Goal: Task Accomplishment & Management: Manage account settings

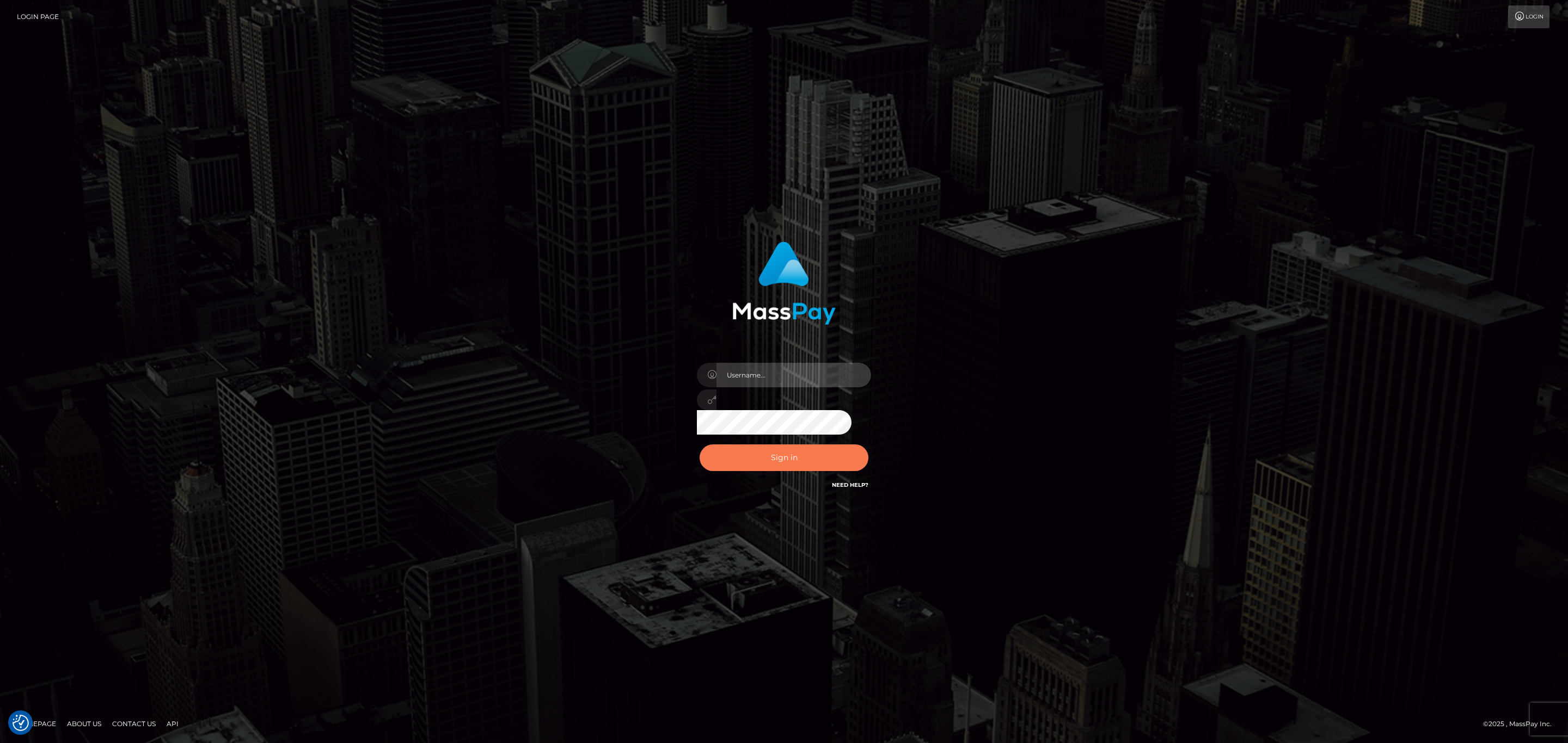
type input "SeanP.spree"
click at [774, 451] on button "Sign in" at bounding box center [784, 458] width 169 height 27
drag, startPoint x: 747, startPoint y: 363, endPoint x: 753, endPoint y: 369, distance: 8.5
click at [747, 363] on input "SeanP.spree" at bounding box center [794, 375] width 154 height 25
type input "Sean.silversocial1"
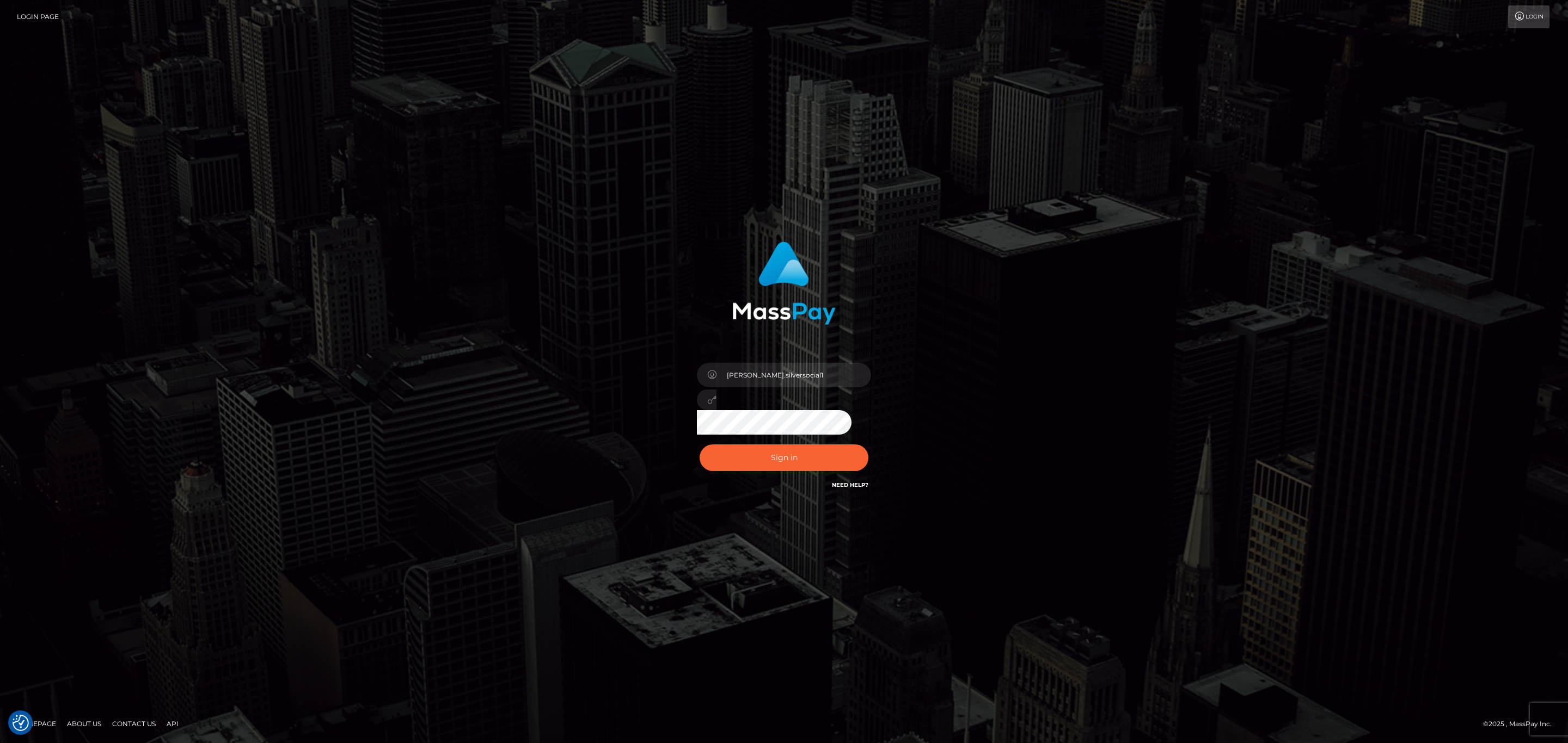
click at [811, 440] on div "Sign in Need Help?" at bounding box center [783, 462] width 190 height 49
click at [808, 453] on button "Sign in" at bounding box center [784, 458] width 169 height 27
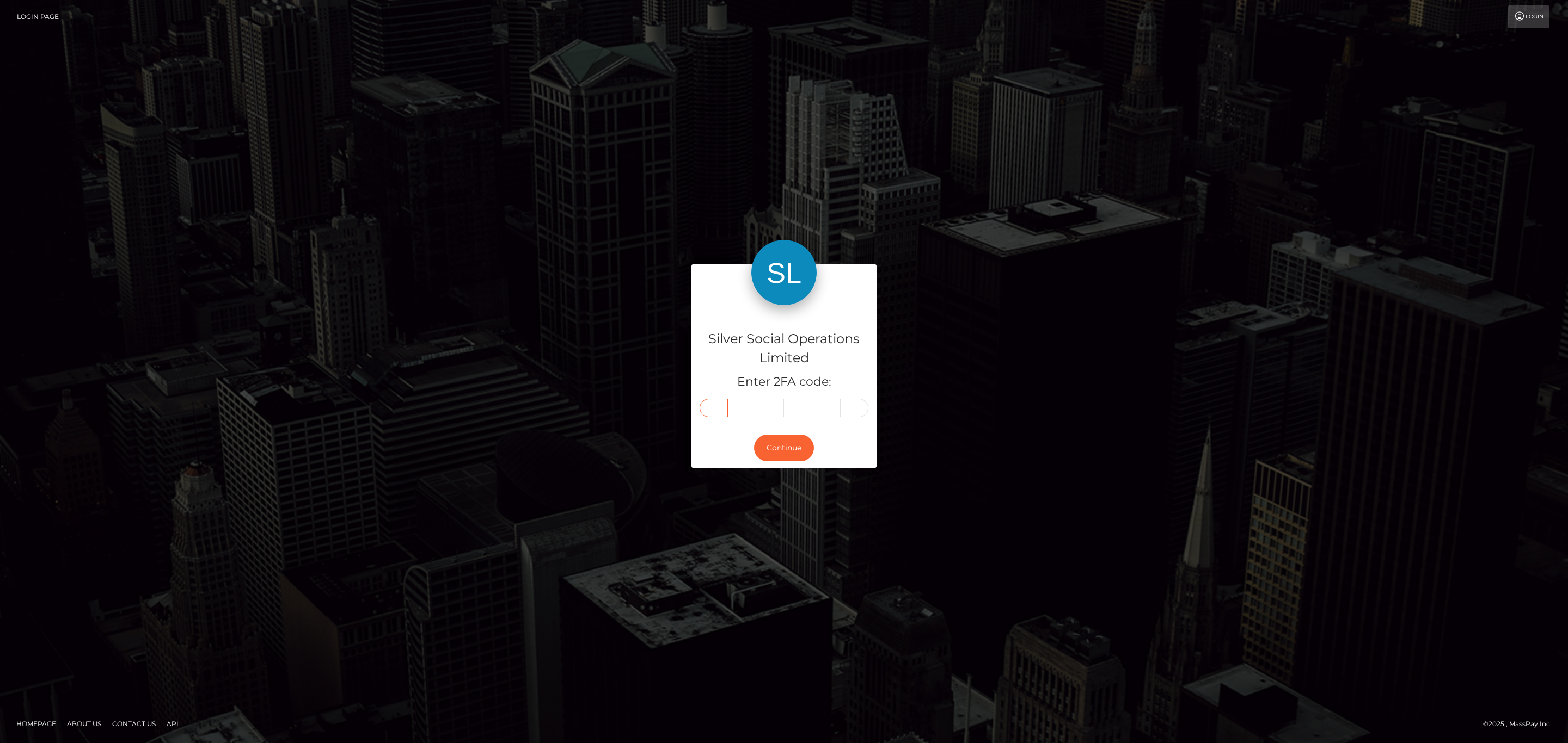
click at [725, 413] on input "text" at bounding box center [714, 407] width 29 height 18
paste input "6"
type input "6"
type input "8"
type input "1"
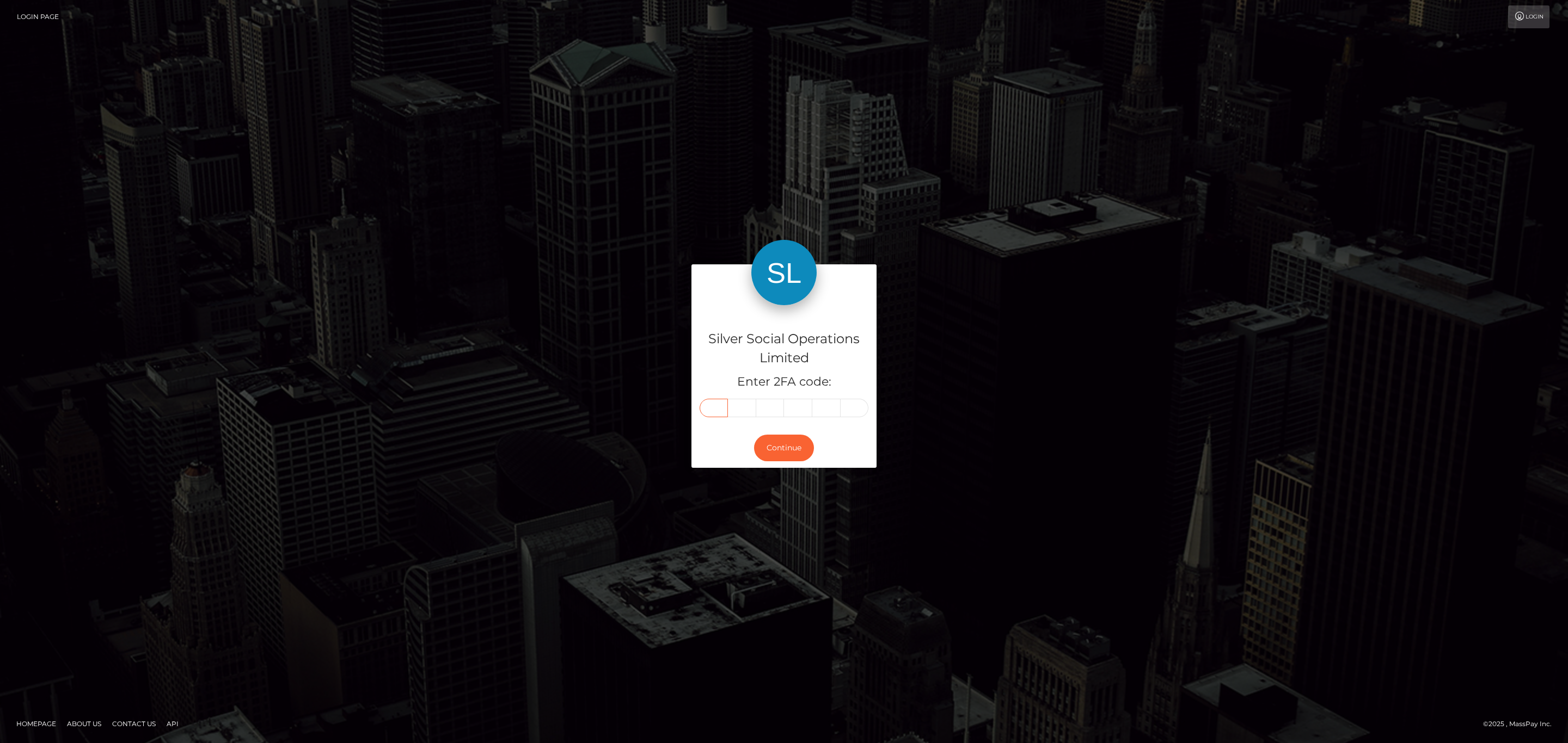
type input "5"
type input "7"
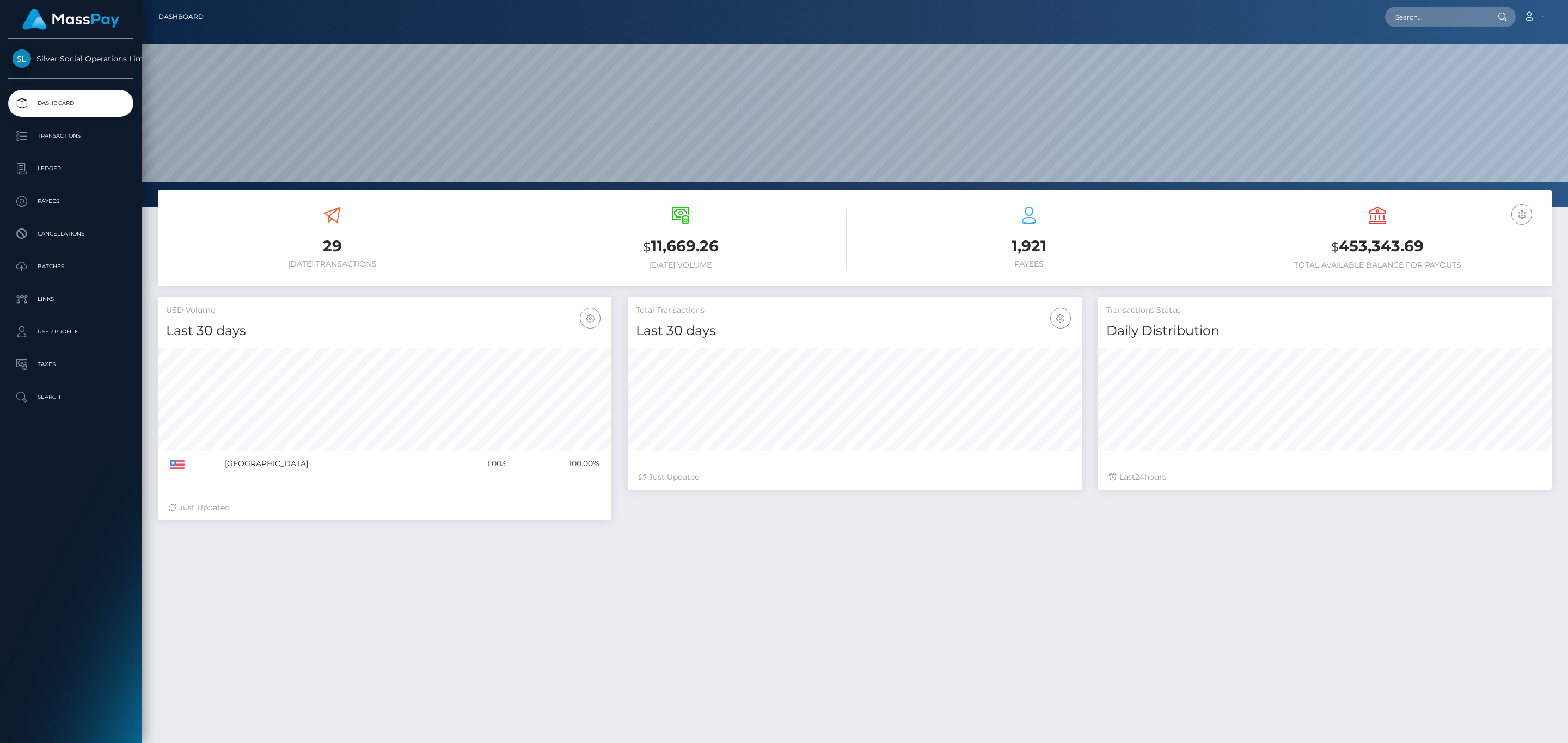
scroll to position [208, 1426]
click at [1352, 245] on h3 "$ 453,343.69" at bounding box center [1377, 247] width 332 height 22
copy h3 "453,343.69"
drag, startPoint x: 1532, startPoint y: 9, endPoint x: 1531, endPoint y: 18, distance: 9.1
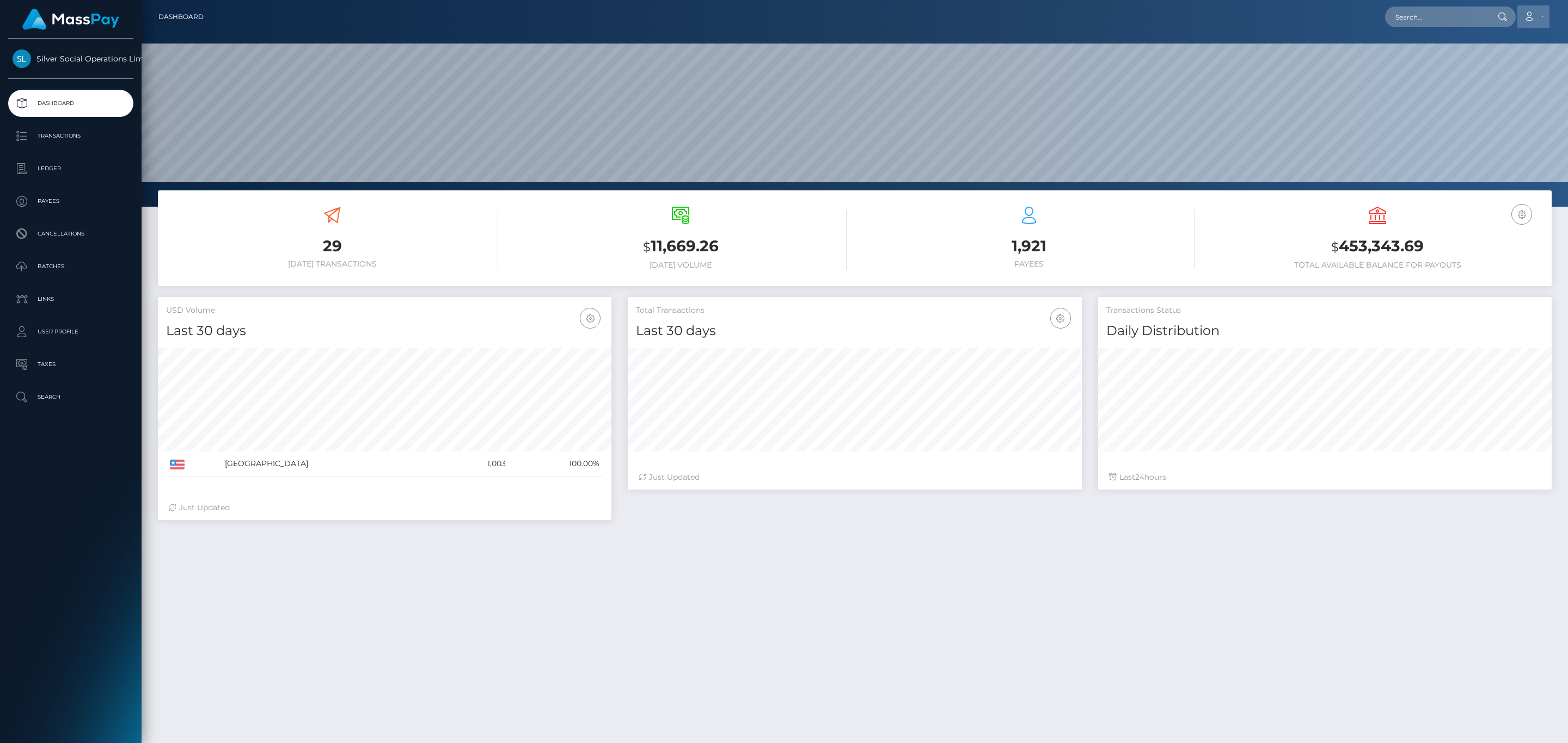
click at [1532, 9] on link "Account" at bounding box center [1534, 17] width 32 height 23
click at [1472, 72] on link "Logout" at bounding box center [1508, 69] width 87 height 20
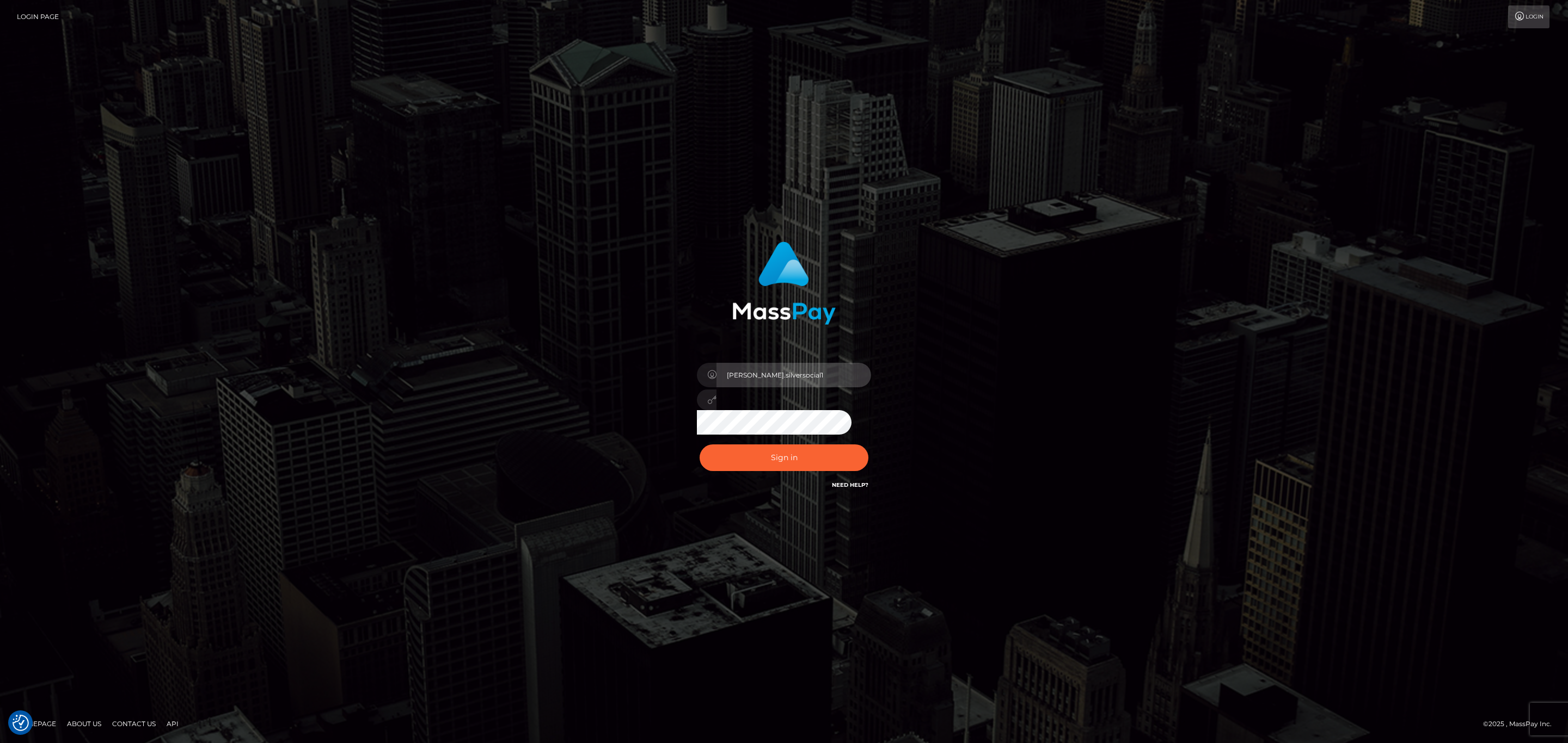
click at [790, 377] on input "Sean.silversocial1" at bounding box center [794, 375] width 154 height 25
type input "sean.megabonanza"
click at [808, 456] on button "Sign in" at bounding box center [784, 458] width 169 height 27
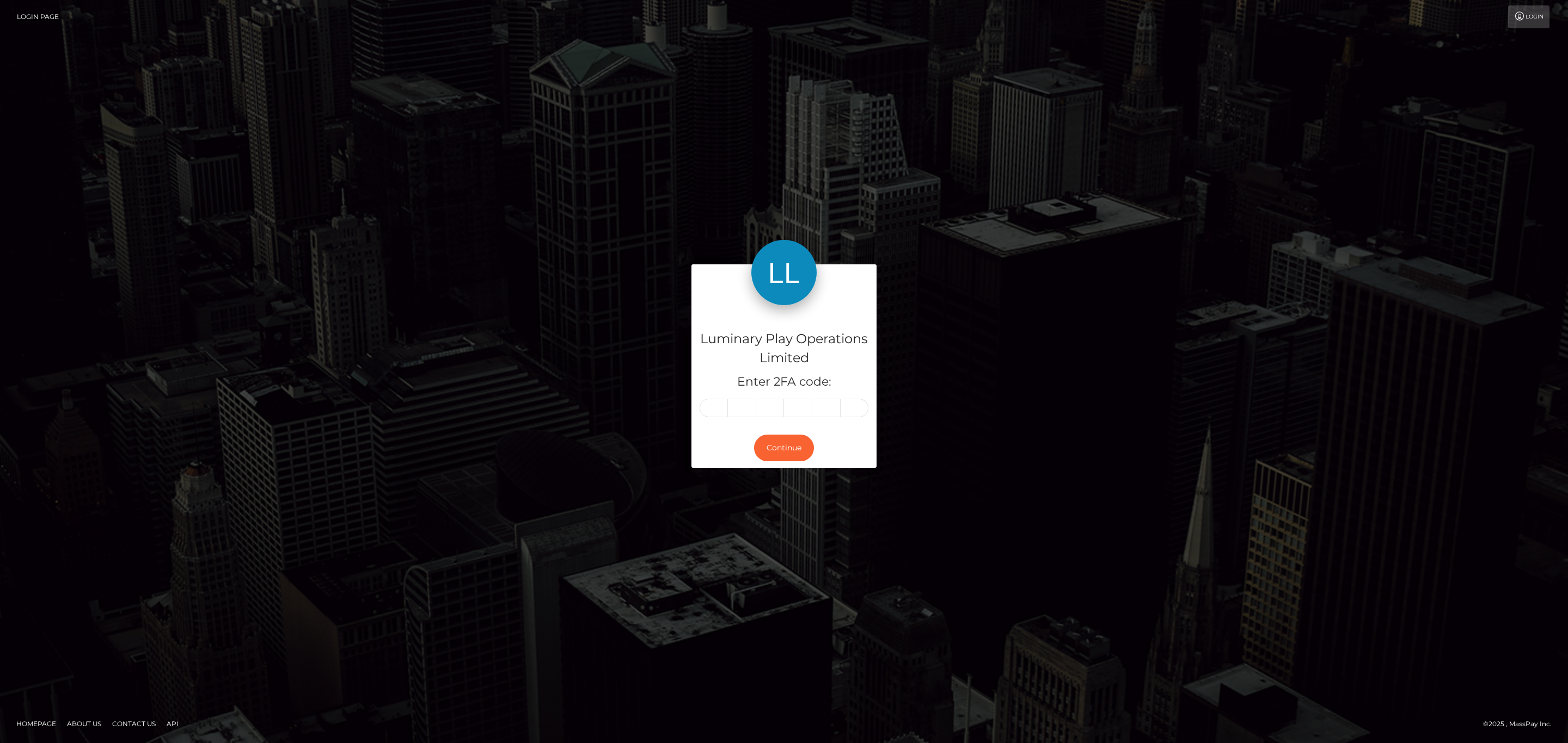
drag, startPoint x: 696, startPoint y: 419, endPoint x: 711, endPoint y: 407, distance: 19.2
click at [703, 414] on div "Luminary Play Operations Limited Enter 2FA code:" at bounding box center [784, 367] width 185 height 123
click at [711, 407] on input "text" at bounding box center [714, 407] width 29 height 18
paste input "4"
type input "4"
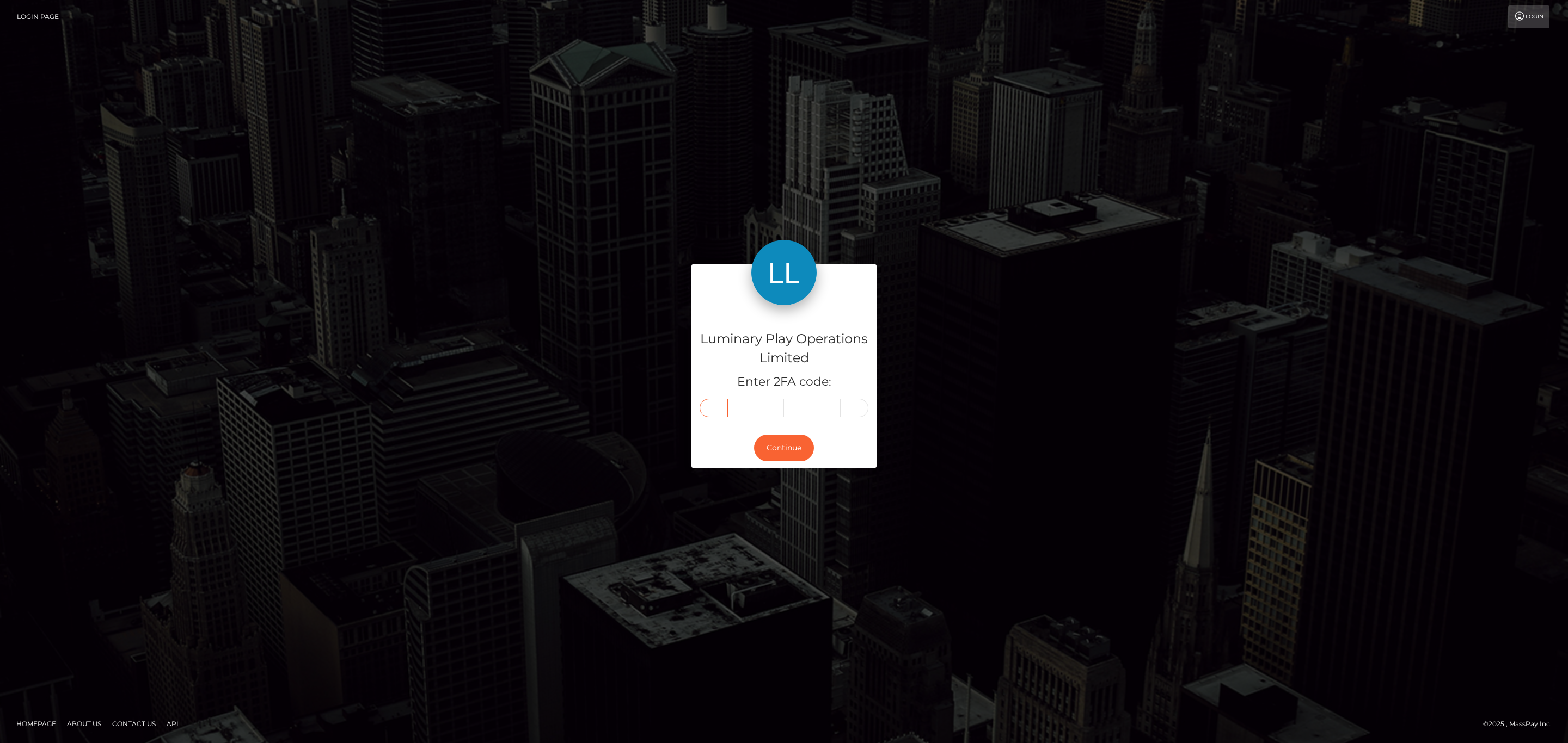
type input "7"
type input "1"
type input "6"
type input "2"
type input "1"
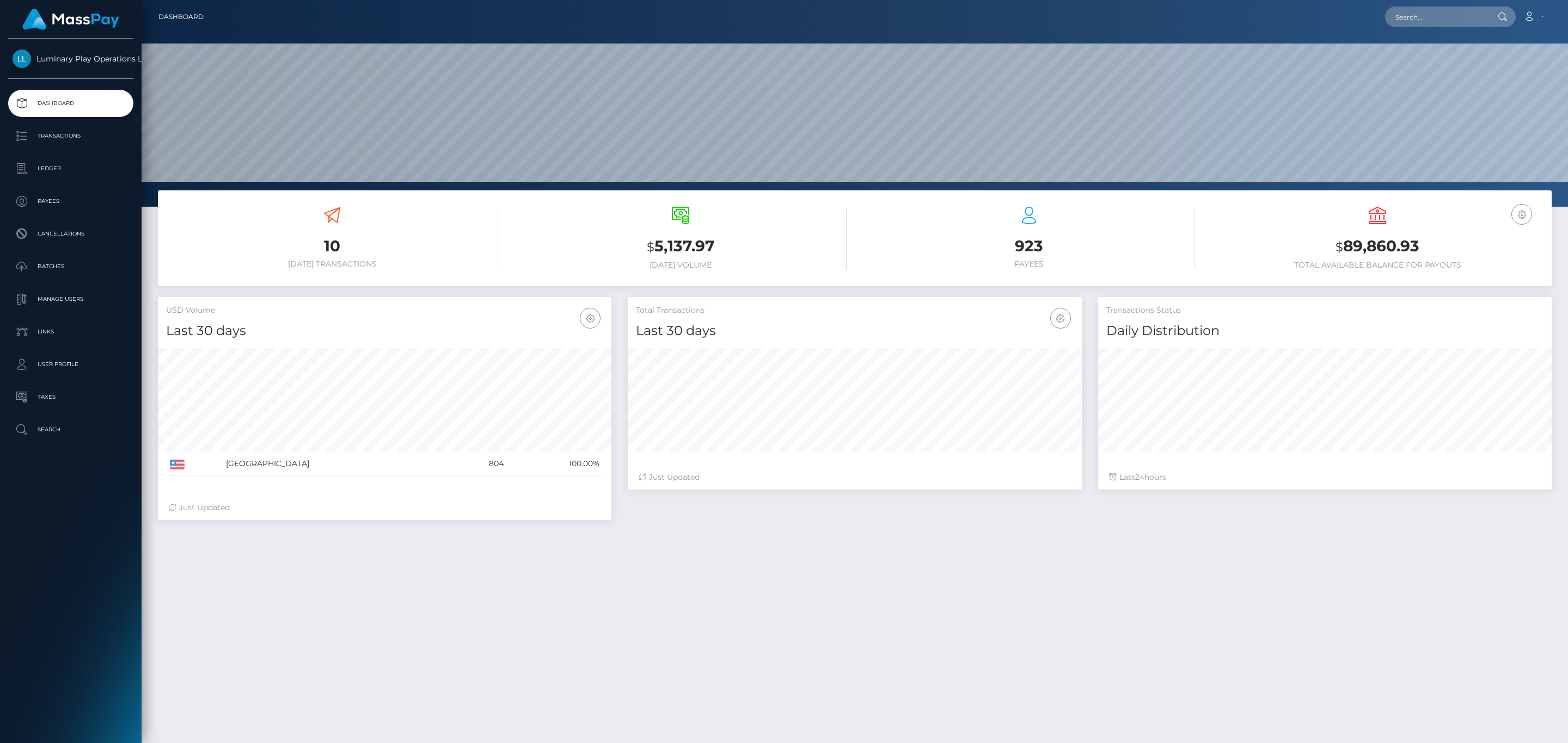
scroll to position [193, 453]
click at [1389, 246] on h3 "$ 89,860.93" at bounding box center [1377, 247] width 332 height 22
copy h3 "89,860.93"
click at [1540, 17] on link "Account" at bounding box center [1534, 17] width 32 height 23
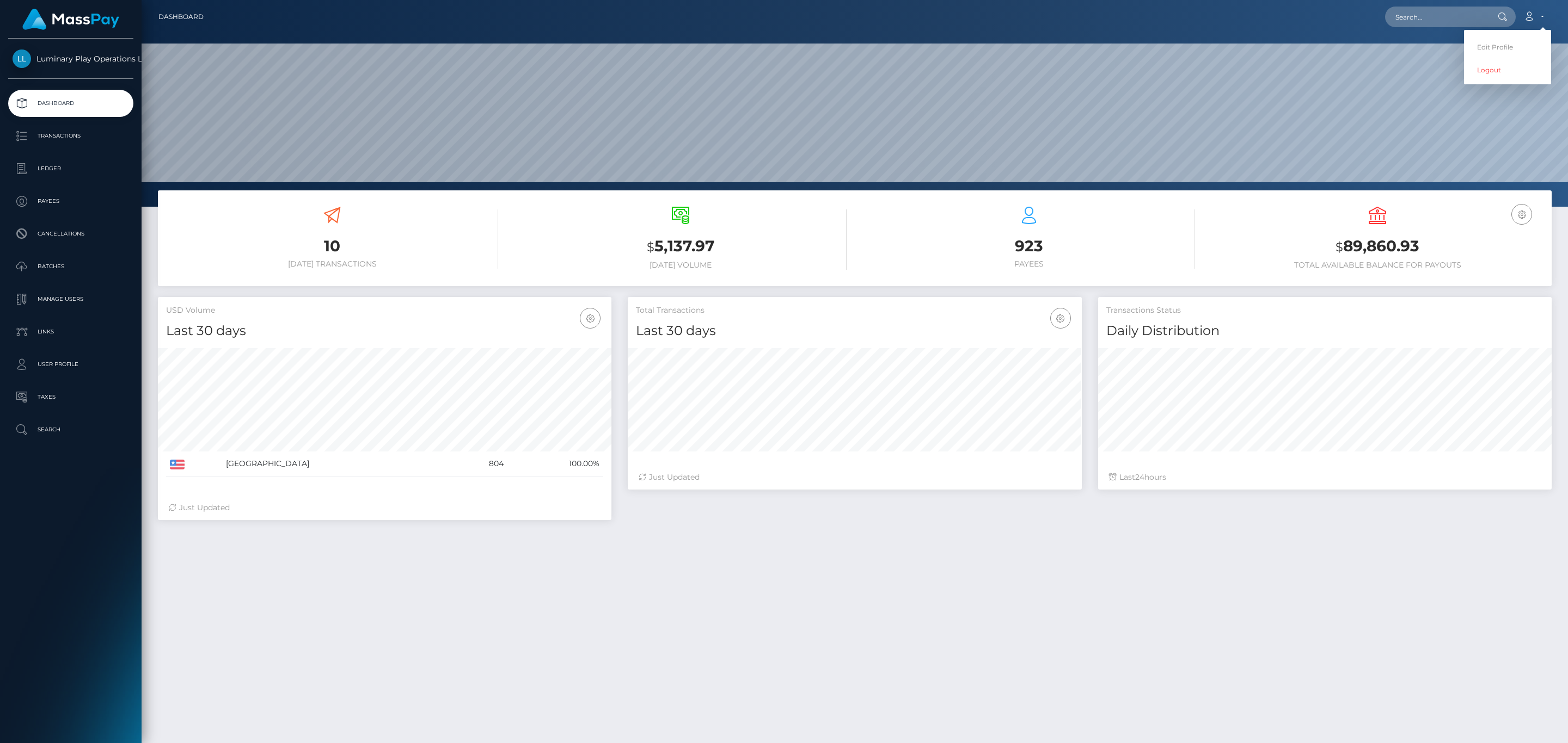
click at [1476, 84] on div "Edit Profile Logout" at bounding box center [1508, 57] width 87 height 54
click at [1529, 18] on icon at bounding box center [1529, 16] width 11 height 9
click at [1531, 18] on icon at bounding box center [1529, 16] width 11 height 9
click at [1493, 76] on link "Logout" at bounding box center [1508, 69] width 87 height 20
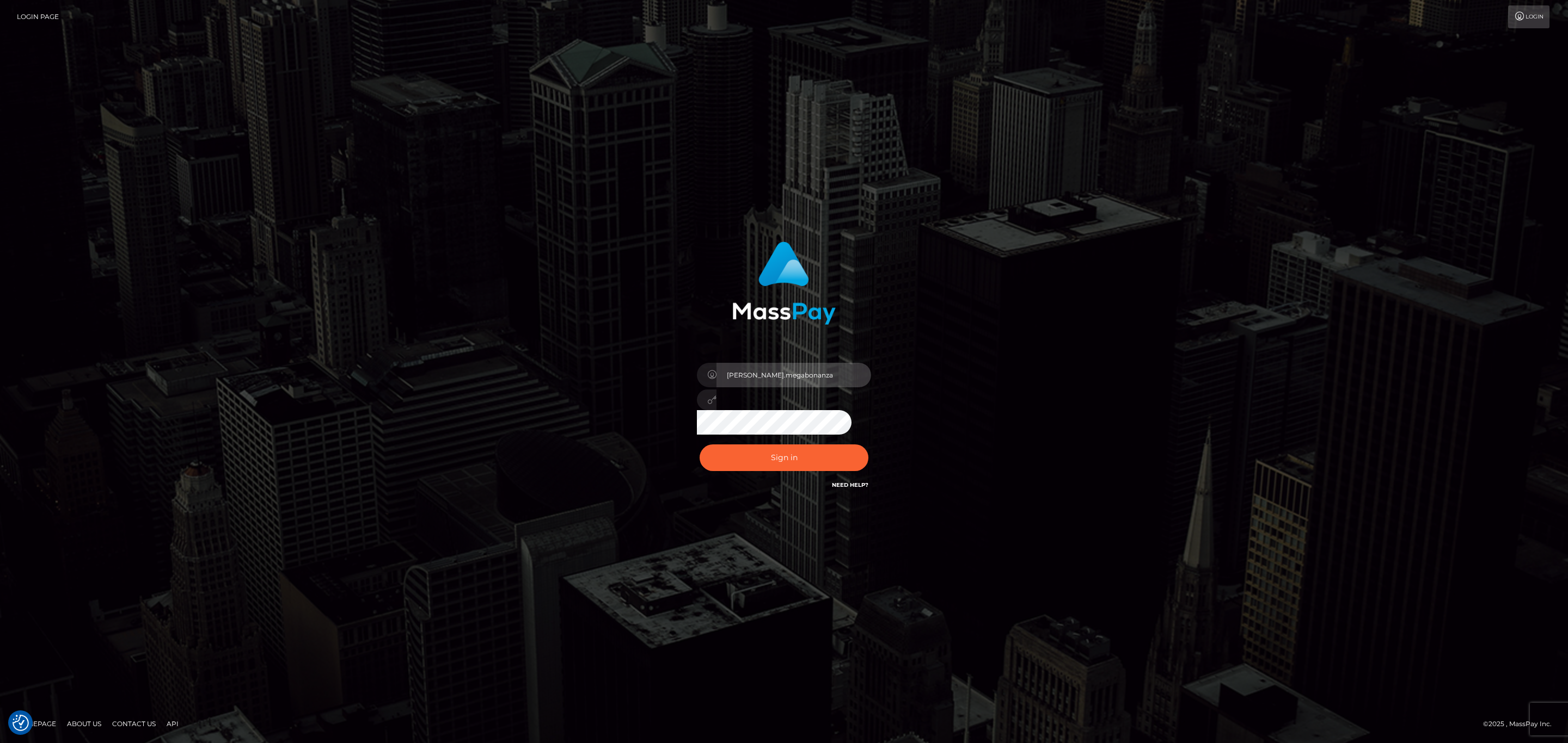
click at [774, 385] on input "sean.megabonanza" at bounding box center [794, 375] width 154 height 25
type input "sean.ace"
click at [790, 452] on button "Sign in" at bounding box center [784, 458] width 169 height 27
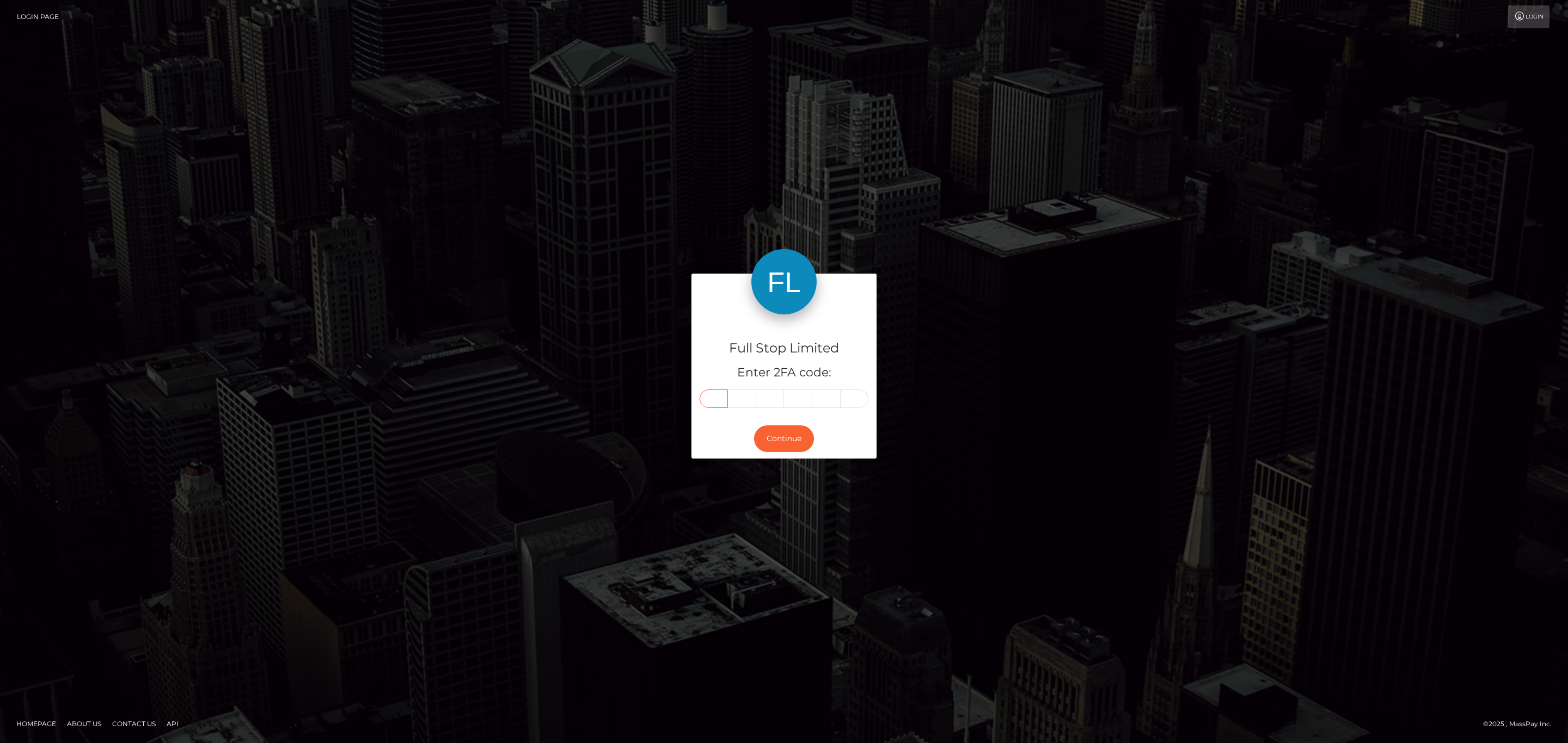
click at [720, 399] on input "text" at bounding box center [714, 399] width 29 height 18
paste input "4"
type input "4"
type input "5"
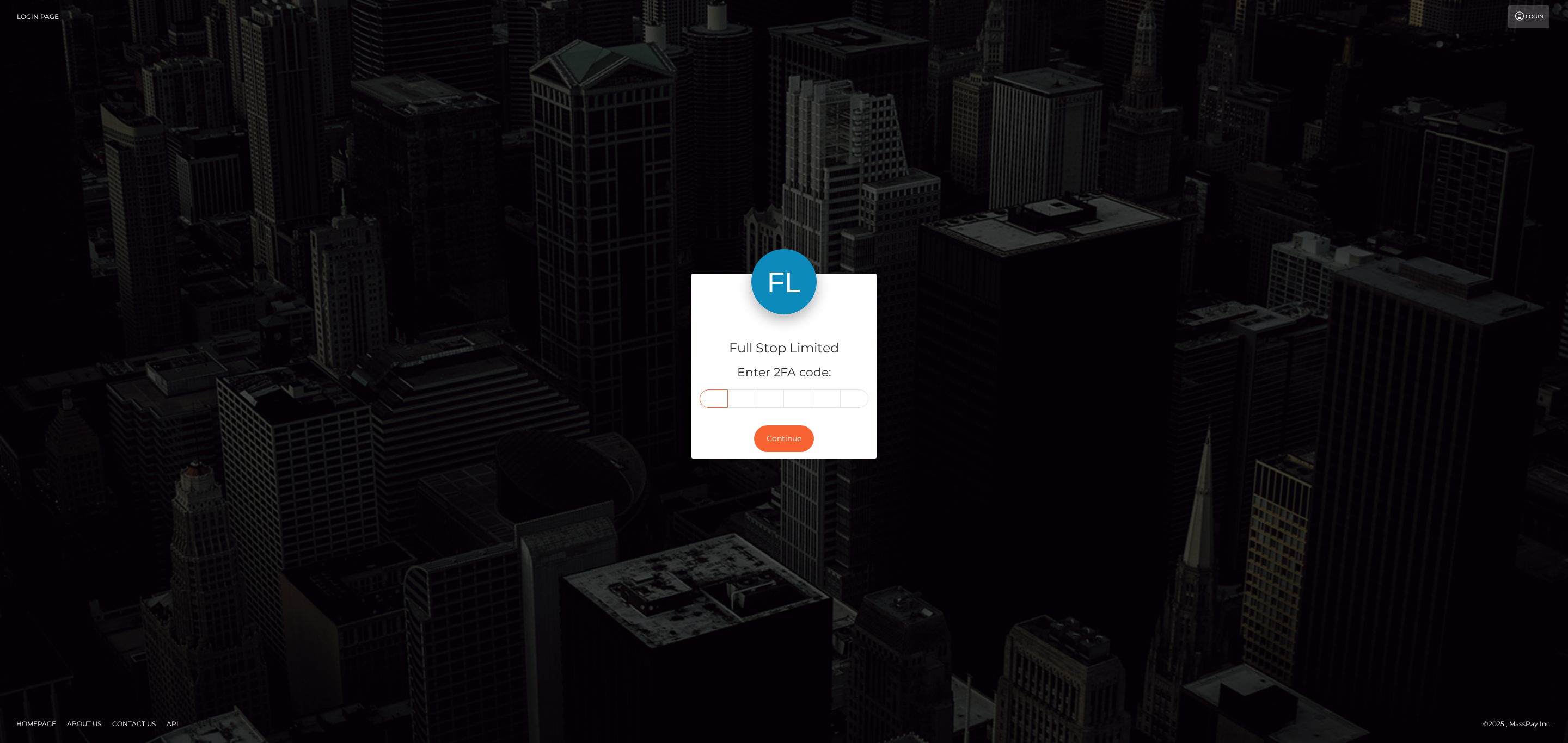
type input "0"
type input "4"
type input "7"
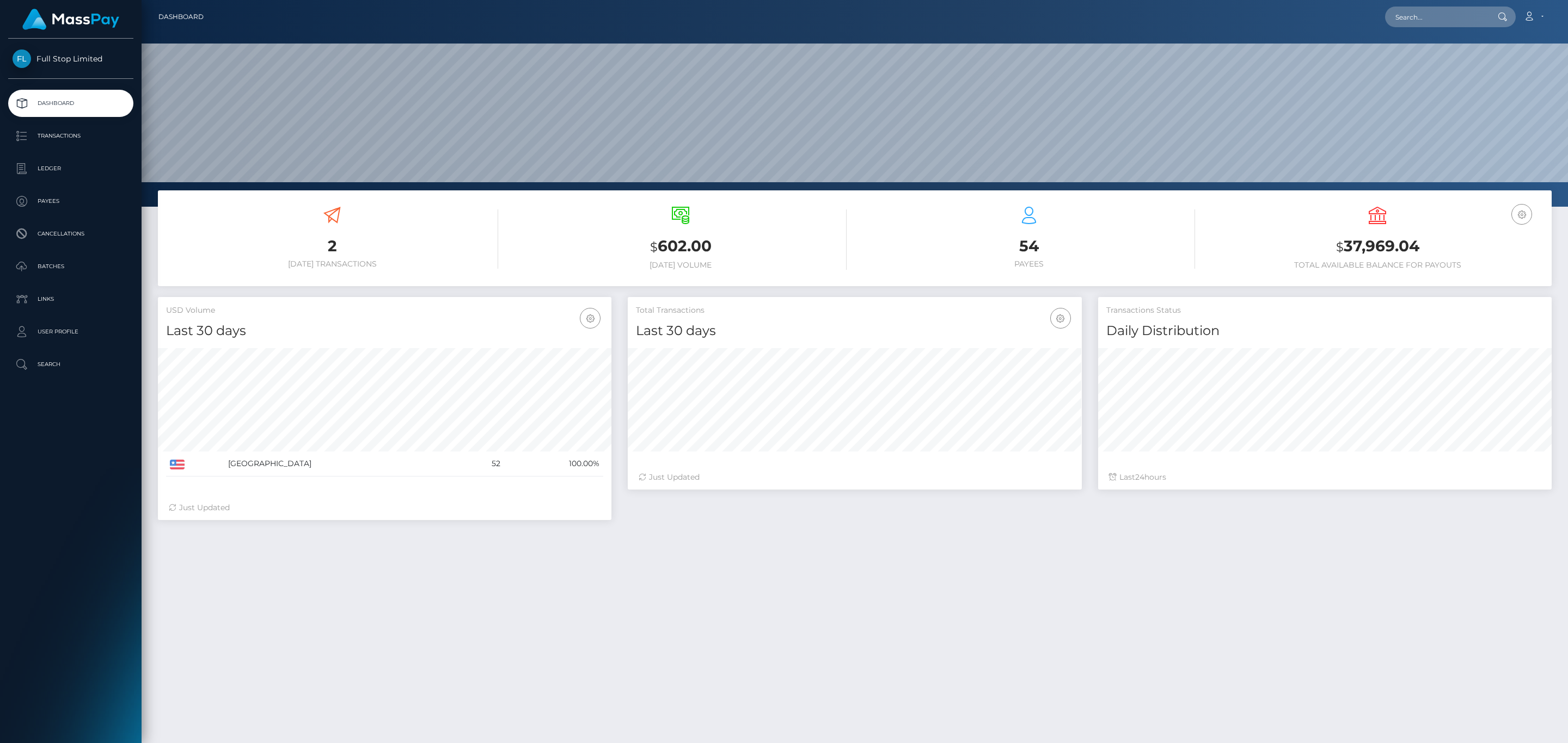
scroll to position [193, 453]
click at [1364, 243] on h3 "$ 37,969.04" at bounding box center [1377, 247] width 332 height 22
copy h3 "37,969.04"
